Goal: Find specific fact

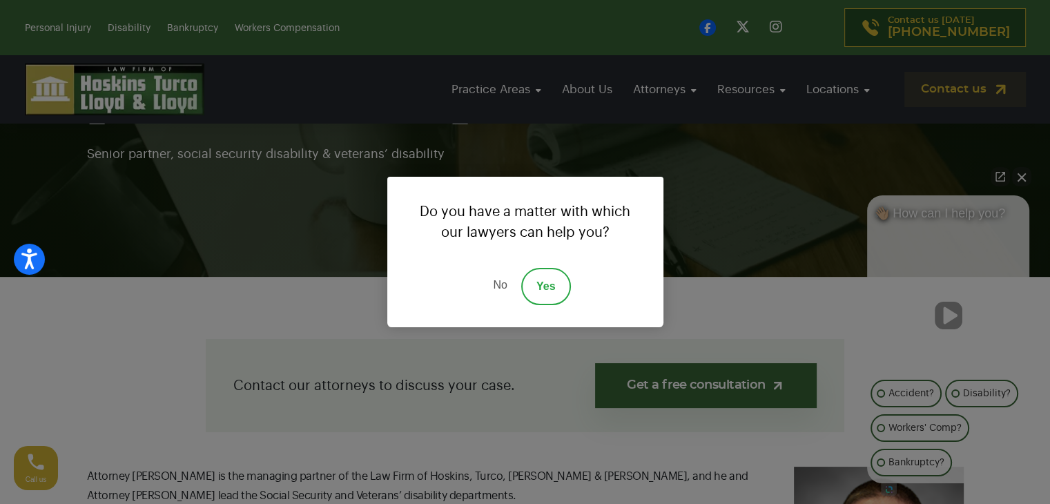
scroll to position [184, 0]
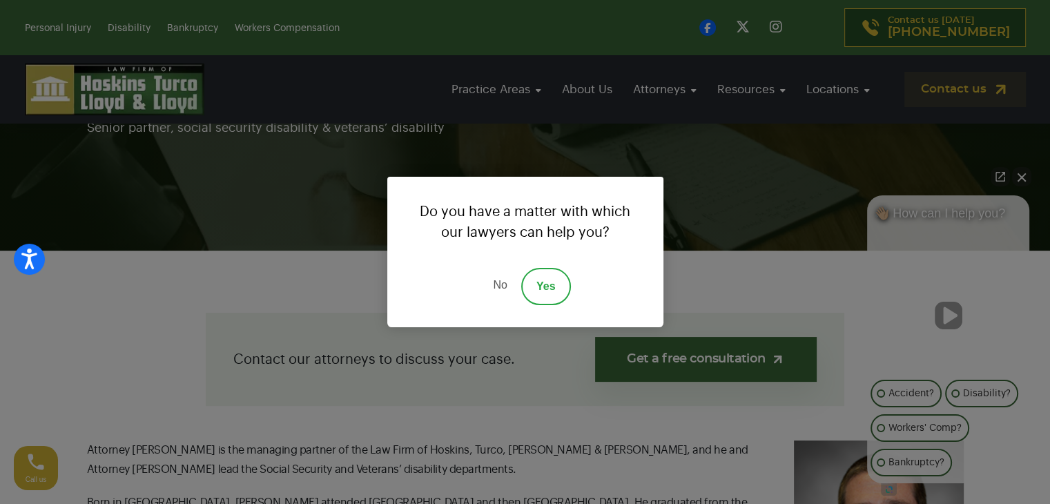
click at [498, 285] on link "No" at bounding box center [499, 286] width 41 height 37
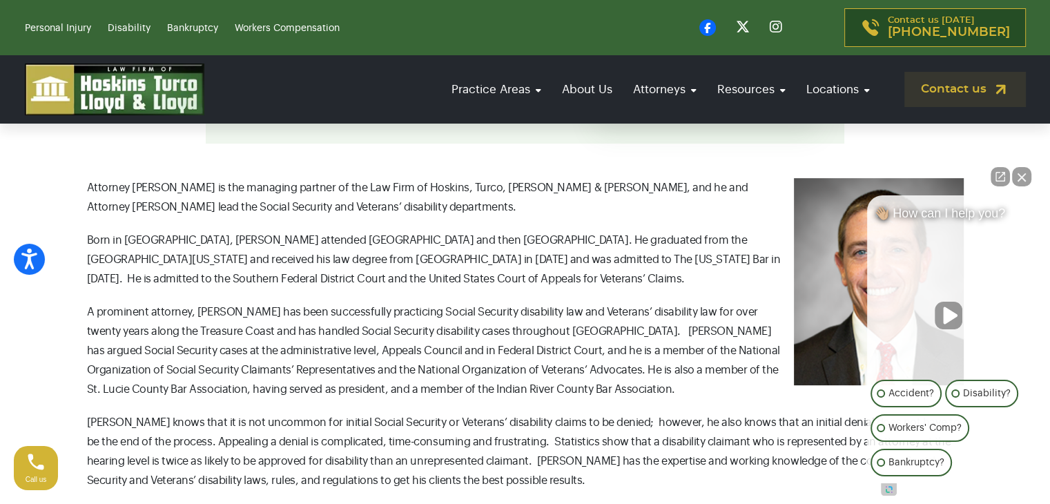
scroll to position [460, 0]
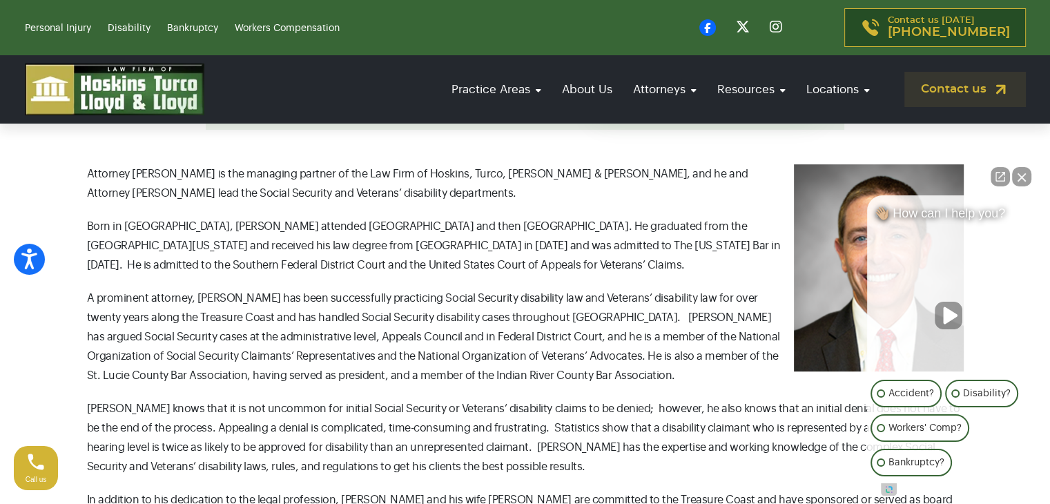
click at [1019, 175] on button "Close Intaker Chat Widget" at bounding box center [1021, 176] width 19 height 19
click at [1019, 175] on section "Contact our attorneys to discuss your case. Get a free consultation Attorney [P…" at bounding box center [525, 346] width 1050 height 745
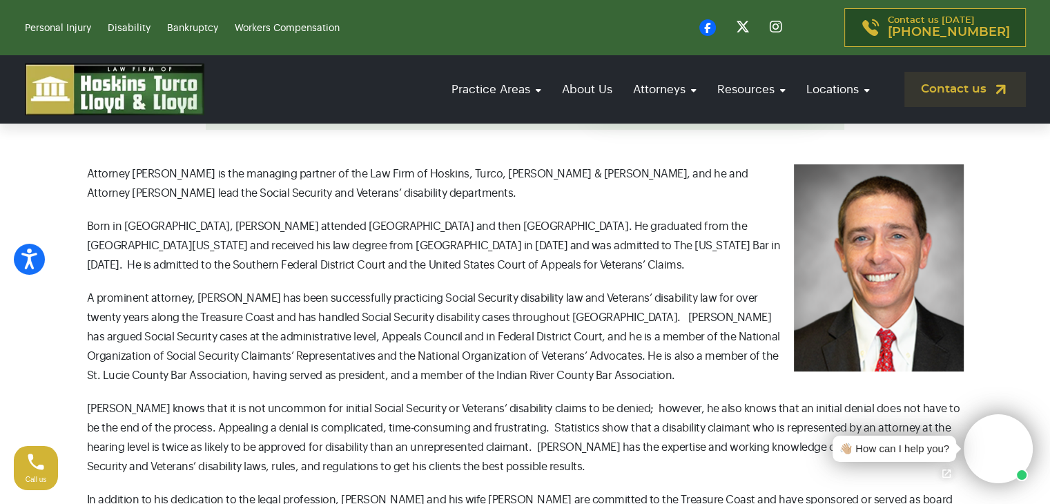
click at [293, 180] on p "Attorney [PERSON_NAME] is the managing partner of the Law Firm of Hoskins, Turc…" at bounding box center [525, 183] width 876 height 39
click at [265, 170] on span "Attorney [PERSON_NAME] is the managing partner of the Law Firm of Hoskins, Turc…" at bounding box center [417, 183] width 661 height 30
drag, startPoint x: 265, startPoint y: 170, endPoint x: 243, endPoint y: 169, distance: 22.1
click at [243, 169] on span "Attorney [PERSON_NAME] is the managing partner of the Law Firm of Hoskins, Turc…" at bounding box center [417, 183] width 661 height 30
copy span "managing partner"
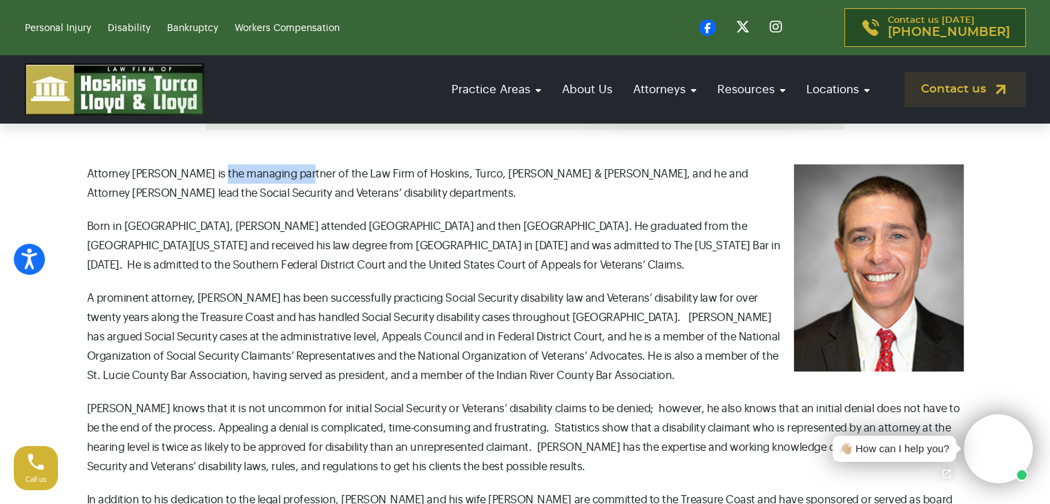
click at [317, 177] on span "Attorney [PERSON_NAME] is the managing partner of the Law Firm of Hoskins, Turc…" at bounding box center [417, 183] width 661 height 30
click at [339, 172] on span "Attorney [PERSON_NAME] is the managing partner of the Law Firm of Hoskins, Turc…" at bounding box center [417, 183] width 661 height 30
drag, startPoint x: 339, startPoint y: 172, endPoint x: 498, endPoint y: 169, distance: 159.4
click at [498, 169] on span "Attorney [PERSON_NAME] is the managing partner of the Law Firm of Hoskins, Turc…" at bounding box center [417, 183] width 661 height 30
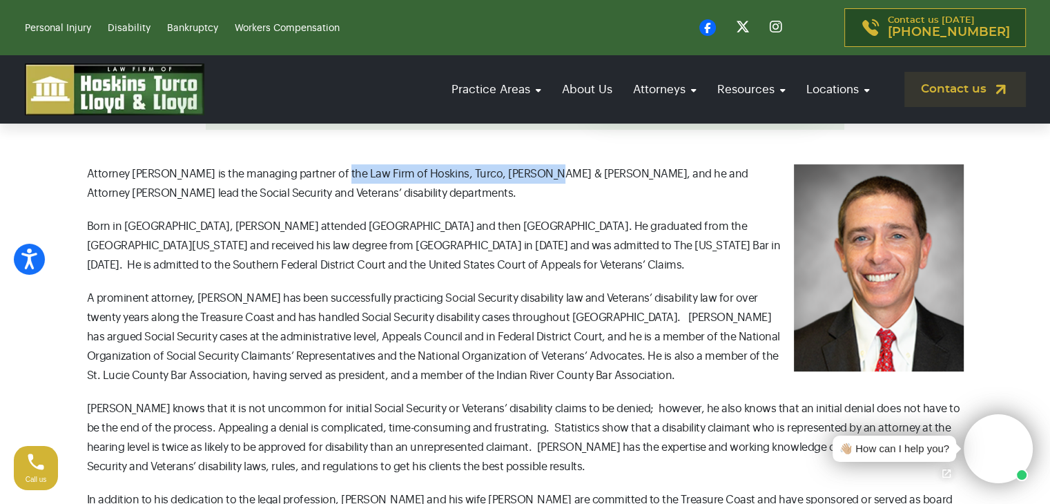
copy span "Law Firm of Hoskins, [PERSON_NAME], [PERSON_NAME] & [PERSON_NAME]"
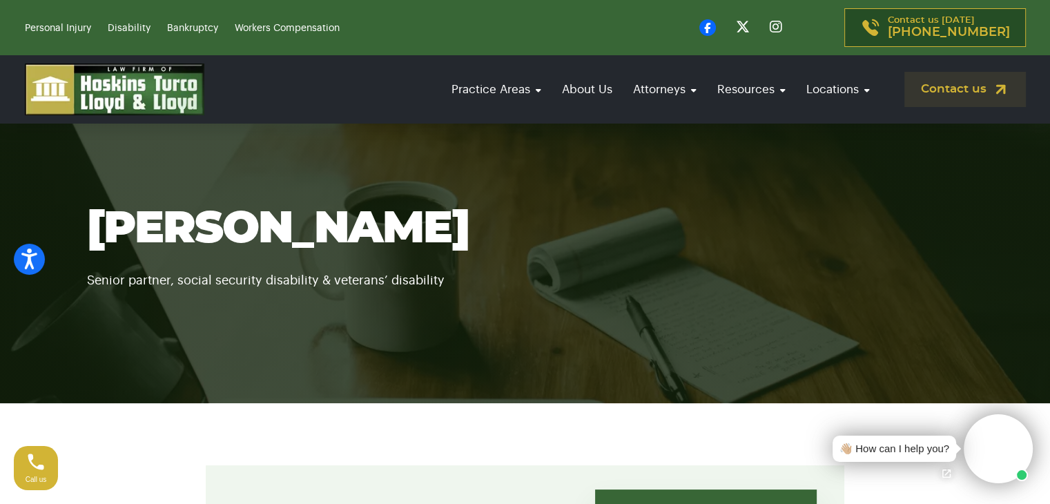
scroll to position [0, 0]
